Goal: Register for event/course: Register for event/course

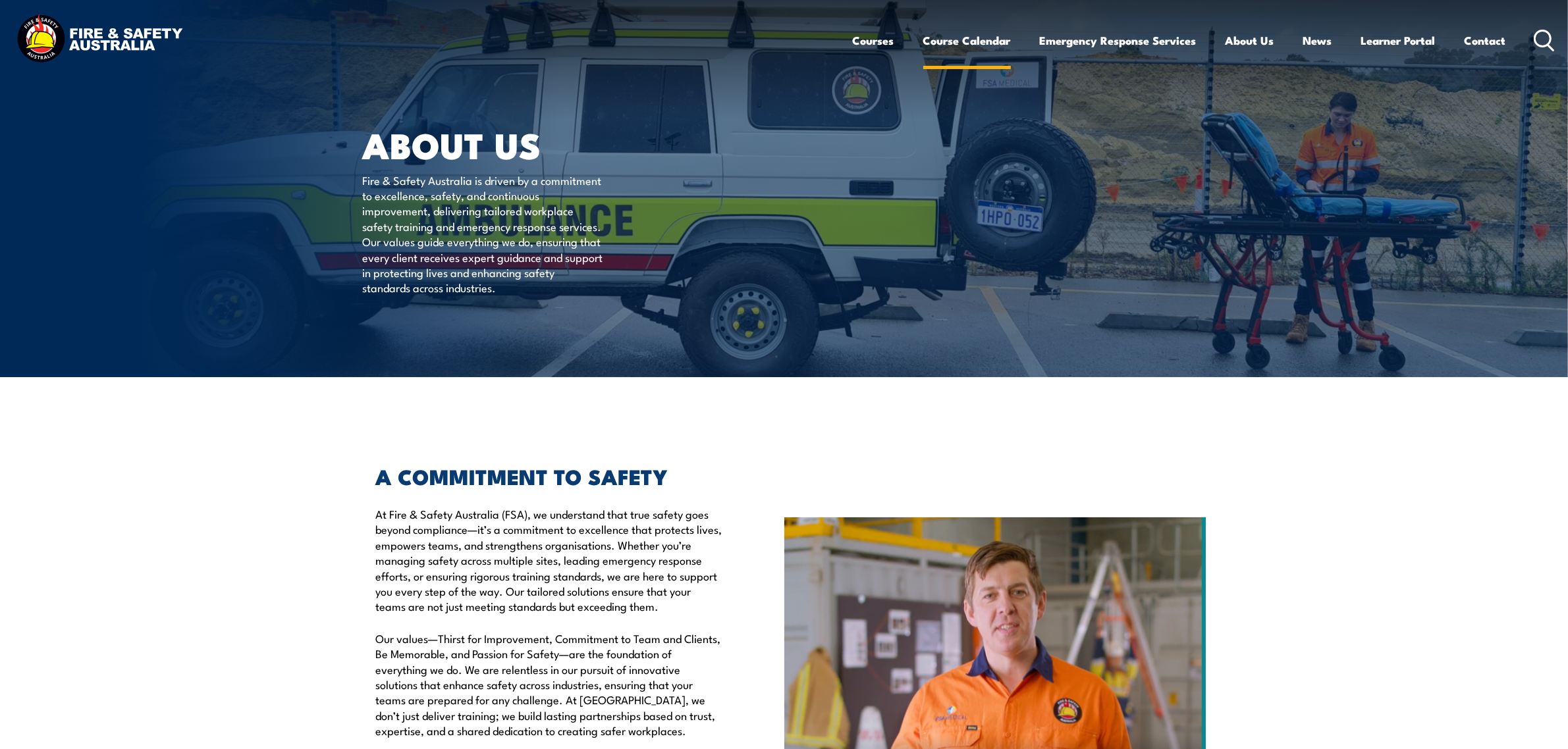
click at [963, 39] on link "Course Calendar" at bounding box center [967, 40] width 87 height 35
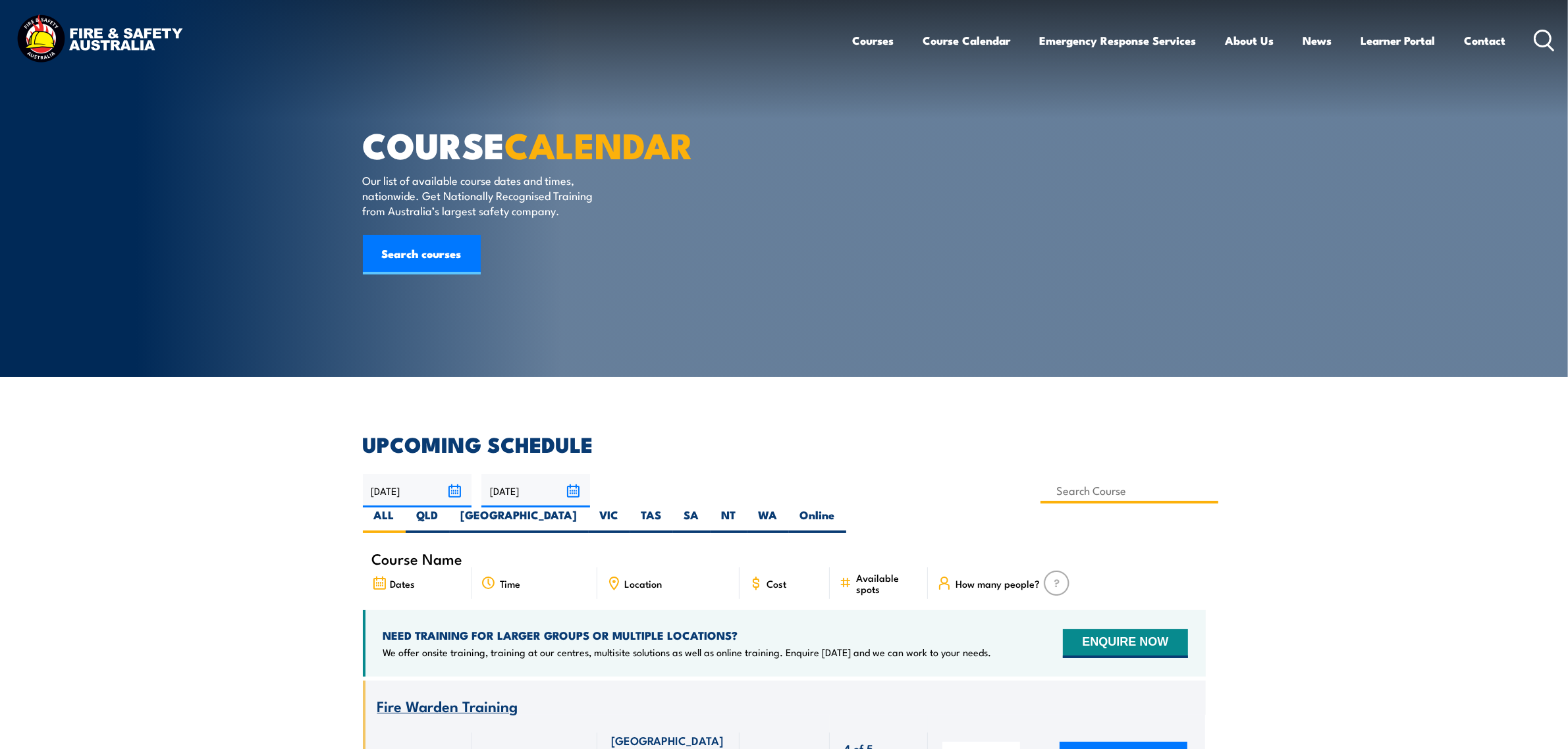
click at [1040, 491] on input at bounding box center [1129, 491] width 178 height 26
type input "Provide First Aid Training (Blended Learning)"
click at [450, 507] on label "QLD" at bounding box center [428, 520] width 44 height 26
click at [447, 507] on input "QLD" at bounding box center [443, 511] width 8 height 8
radio input "true"
